Goal: Entertainment & Leisure: Consume media (video, audio)

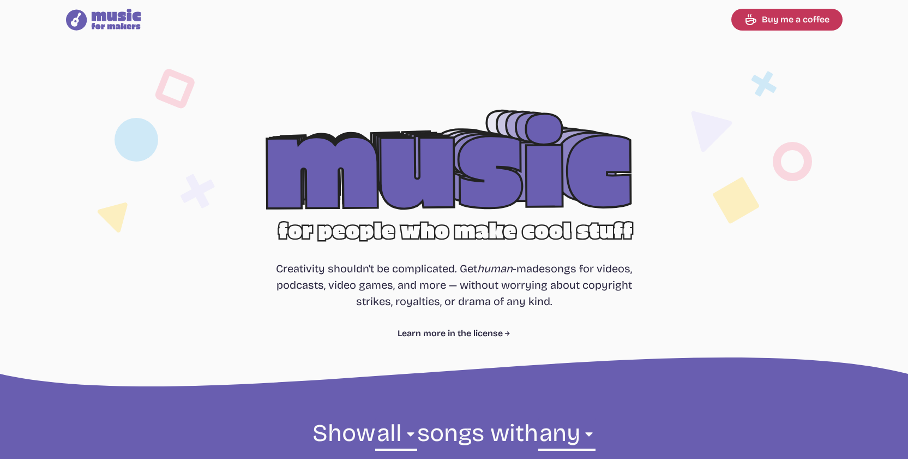
select select "most popular"
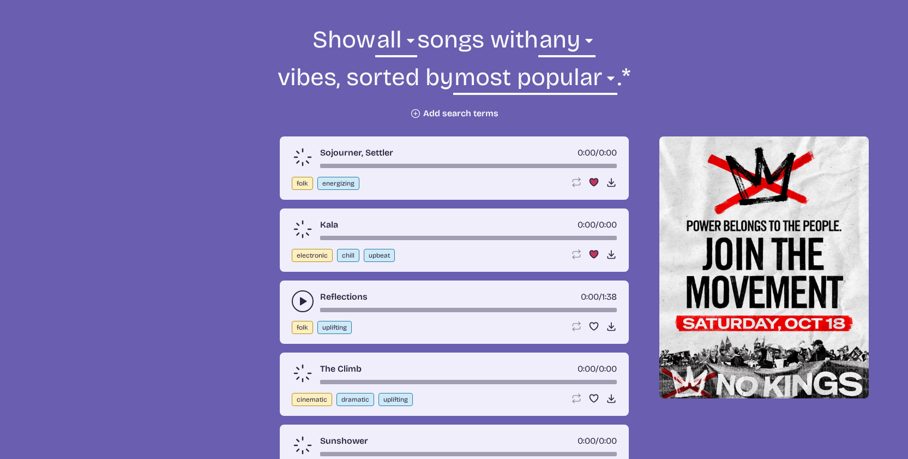
scroll to position [407, 0]
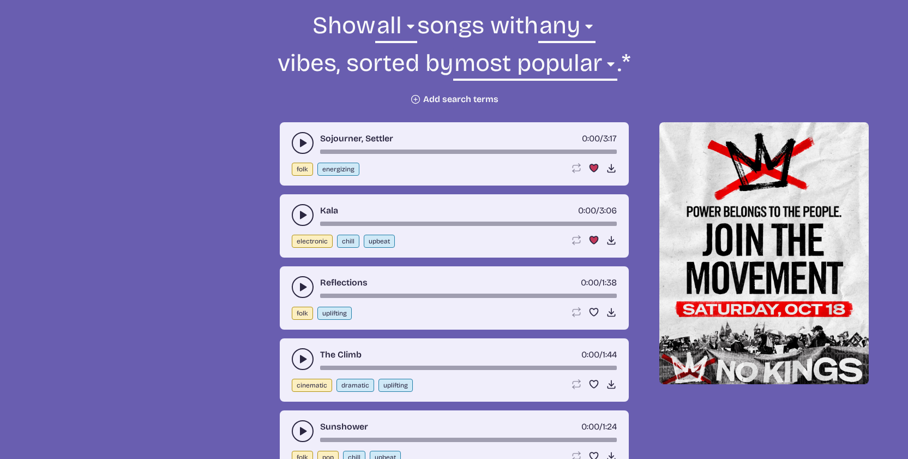
click at [304, 147] on icon "play-pause toggle" at bounding box center [302, 142] width 11 height 11
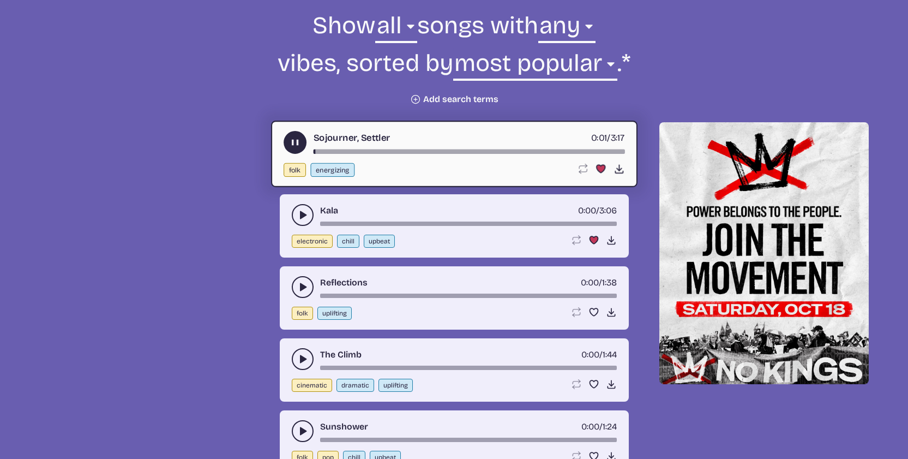
click at [365, 149] on div "Sojourner, Settler 0:01 / 3:17" at bounding box center [454, 142] width 341 height 23
drag, startPoint x: 333, startPoint y: 153, endPoint x: 347, endPoint y: 154, distance: 13.7
click at [334, 153] on div "song-time-bar" at bounding box center [468, 151] width 311 height 4
click at [320, 152] on div "song-time-bar" at bounding box center [468, 151] width 311 height 4
click at [406, 152] on div "song-time-bar" at bounding box center [468, 151] width 311 height 4
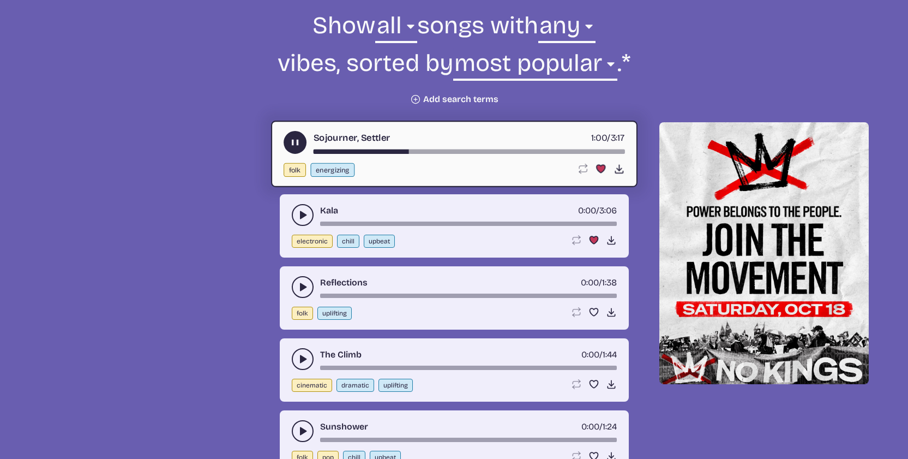
click at [300, 213] on use "play-pause toggle" at bounding box center [302, 214] width 11 height 11
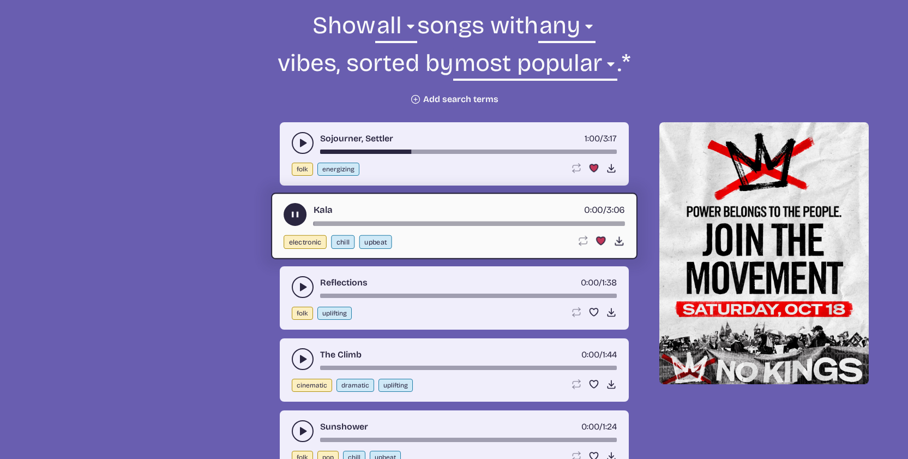
click at [352, 225] on div "song-time-bar" at bounding box center [468, 223] width 311 height 4
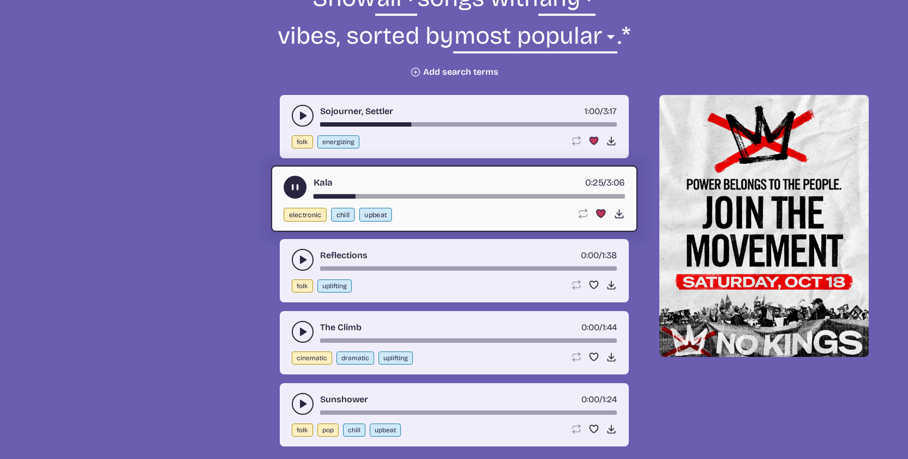
click at [303, 260] on use "play-pause toggle" at bounding box center [302, 259] width 11 height 11
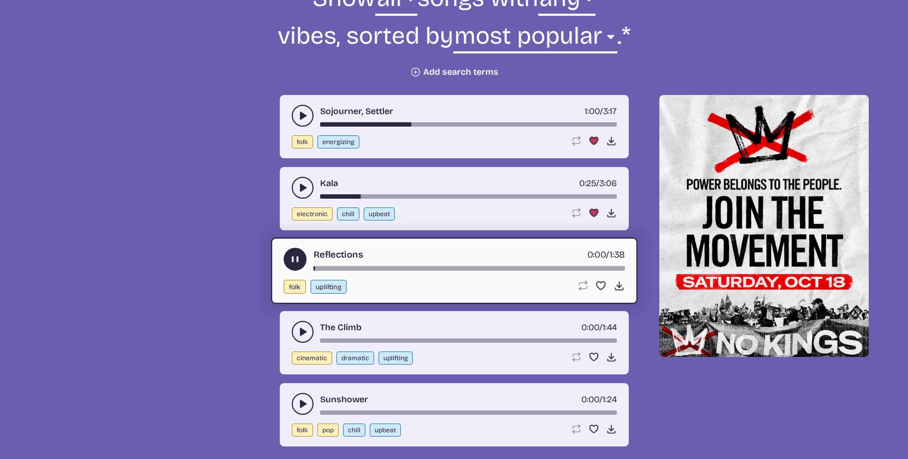
click at [393, 191] on div "Kala 0:25 / 3:06" at bounding box center [454, 188] width 325 height 22
click at [390, 198] on div "song-time-bar" at bounding box center [468, 196] width 297 height 4
click at [313, 189] on div "Kala 0:44 / 3:06" at bounding box center [454, 188] width 325 height 22
click at [310, 190] on button "play-pause toggle" at bounding box center [303, 188] width 22 height 22
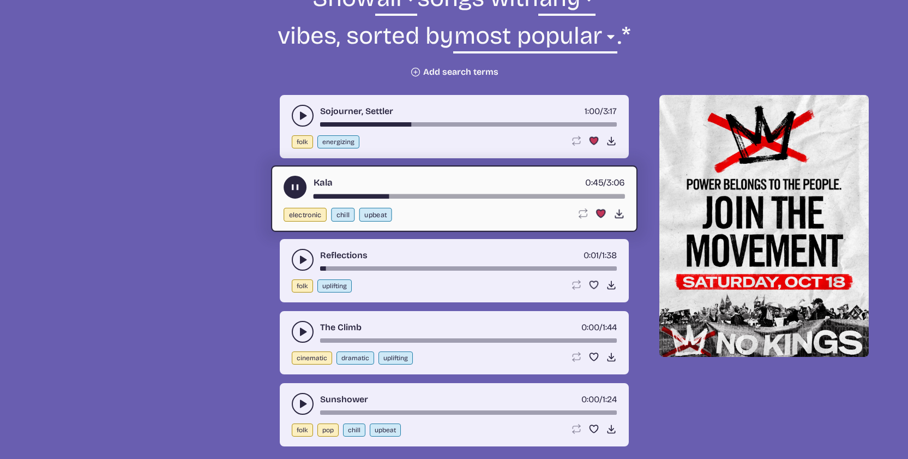
click at [441, 199] on div "Kala 0:45 / 3:06 electronic chill upbeat Loop song Loop this song. Favorite son…" at bounding box center [454, 198] width 366 height 67
click at [464, 195] on div "song-time-bar" at bounding box center [468, 196] width 311 height 4
click at [296, 340] on button "play-pause toggle" at bounding box center [303, 332] width 22 height 22
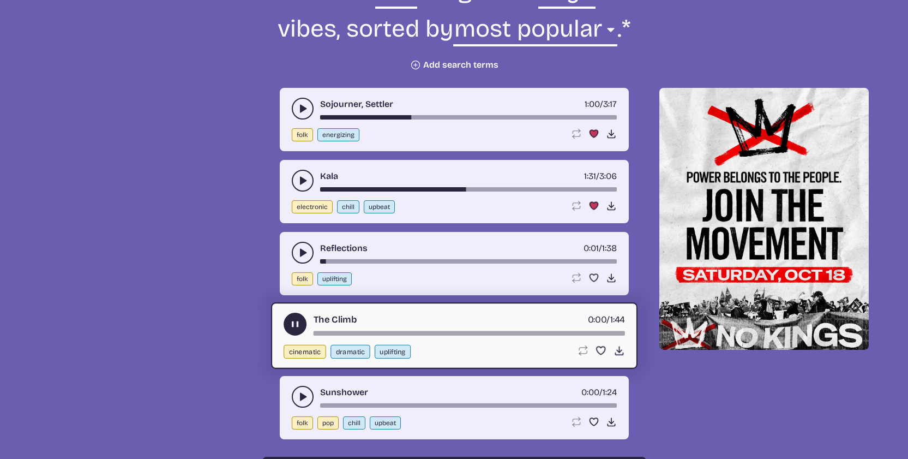
scroll to position [449, 0]
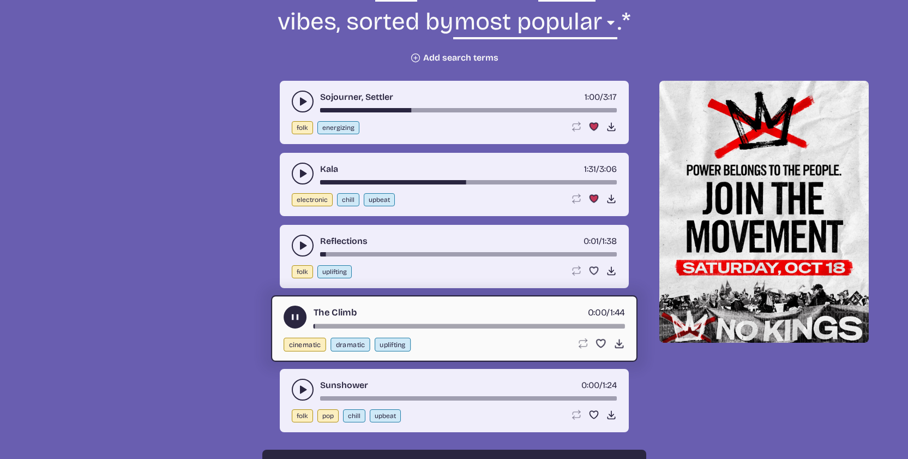
click at [335, 324] on div "song-time-bar" at bounding box center [468, 326] width 311 height 4
click at [292, 383] on div "Sunshower 0:00 / 1:24" at bounding box center [454, 389] width 325 height 22
click at [307, 388] on button "play-pause toggle" at bounding box center [303, 389] width 22 height 22
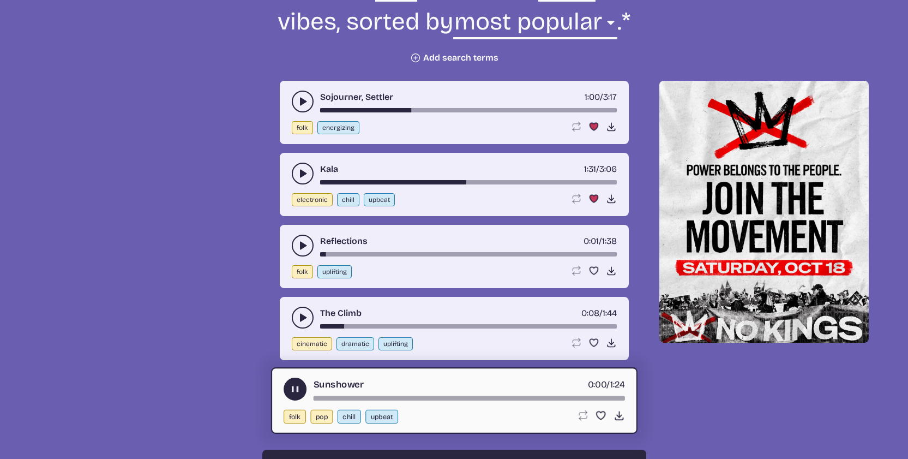
click at [374, 393] on div "Sunshower 0:00 / 1:24" at bounding box center [454, 388] width 341 height 23
click at [373, 395] on div "Sunshower 0:00 / 1:24" at bounding box center [454, 388] width 341 height 23
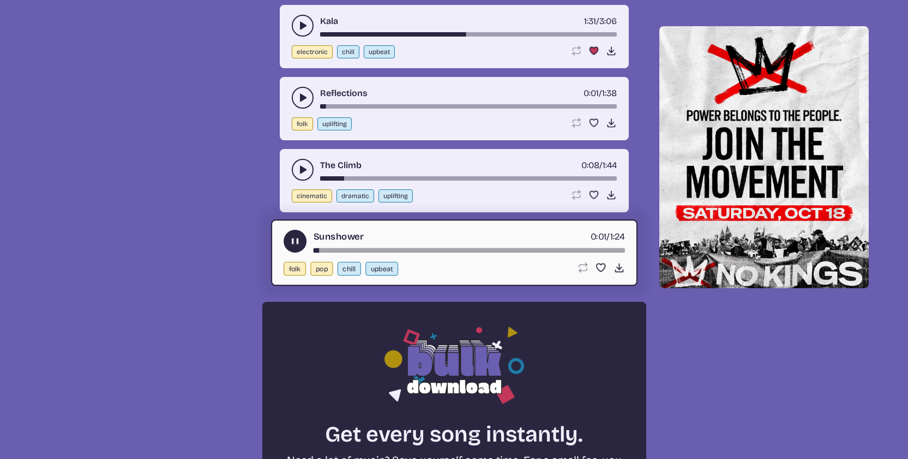
click at [298, 245] on icon "play-pause toggle" at bounding box center [294, 241] width 11 height 11
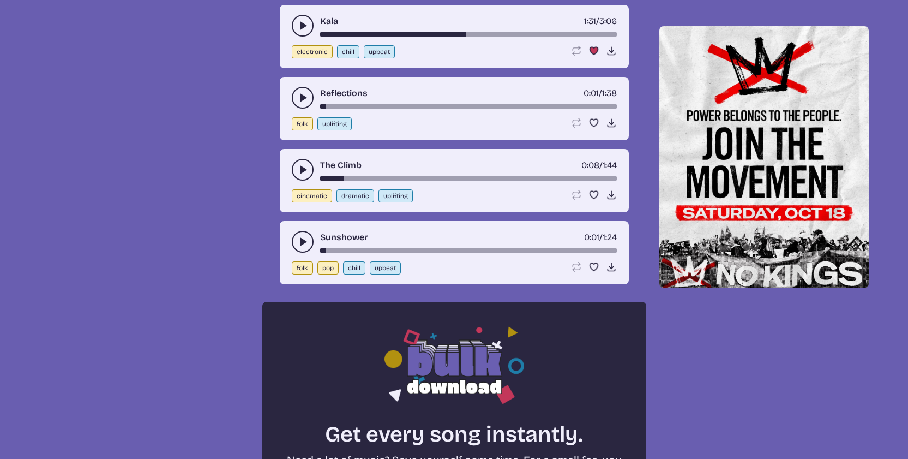
scroll to position [888, 0]
